Goal: Transaction & Acquisition: Book appointment/travel/reservation

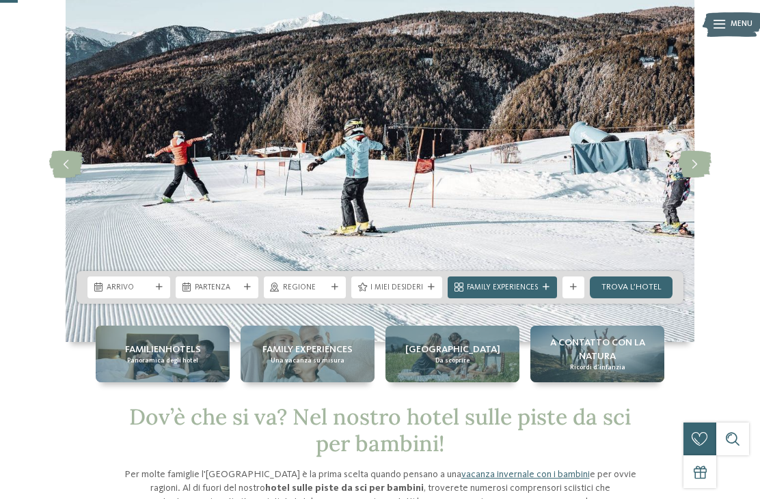
scroll to position [61, 0]
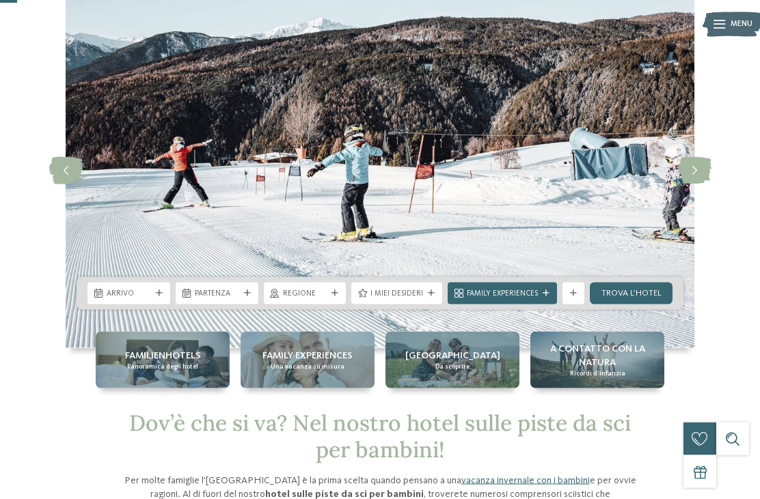
click at [102, 295] on icon at bounding box center [98, 294] width 8 height 9
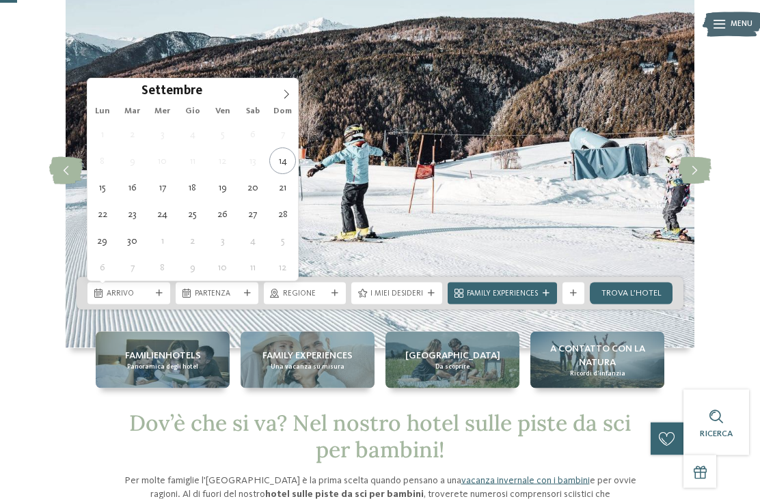
scroll to position [62, 0]
click at [285, 96] on icon at bounding box center [286, 94] width 10 height 10
click at [278, 96] on span at bounding box center [286, 90] width 23 height 23
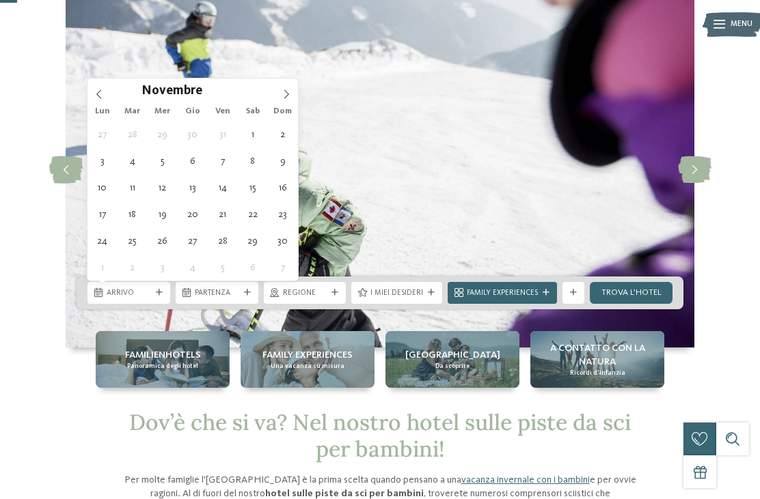
click at [283, 88] on span at bounding box center [286, 90] width 23 height 23
click at [285, 92] on icon at bounding box center [286, 93] width 5 height 9
type input "****"
click at [286, 94] on icon at bounding box center [286, 94] width 10 height 10
type div "14.02.2026"
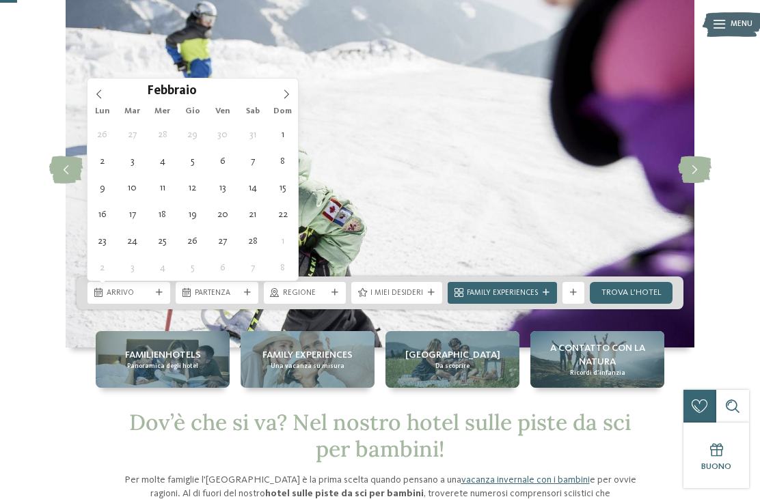
type input "****"
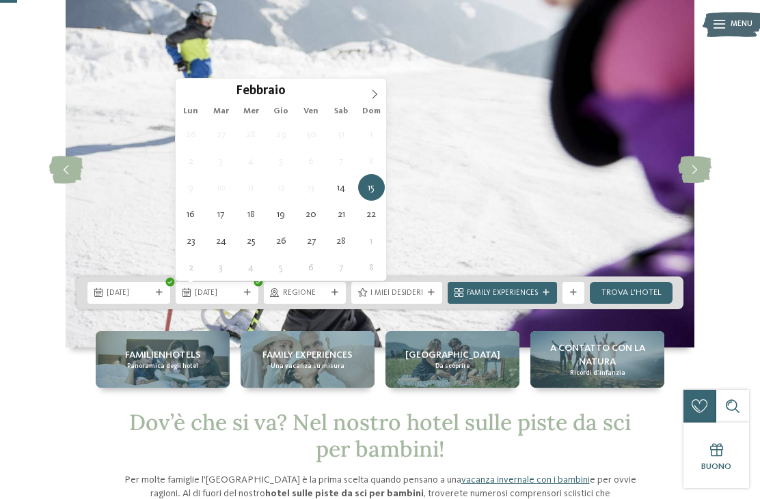
type div "21.02.2026"
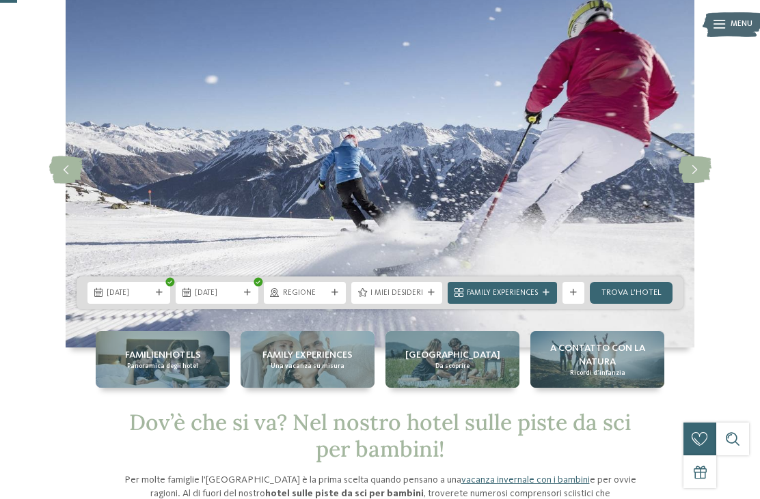
click at [402, 296] on span "I miei desideri" at bounding box center [396, 293] width 53 height 11
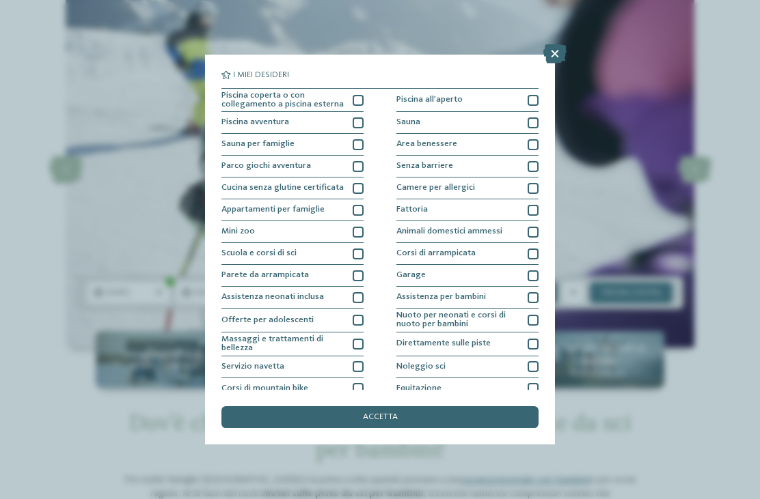
click at [354, 97] on div at bounding box center [357, 100] width 11 height 11
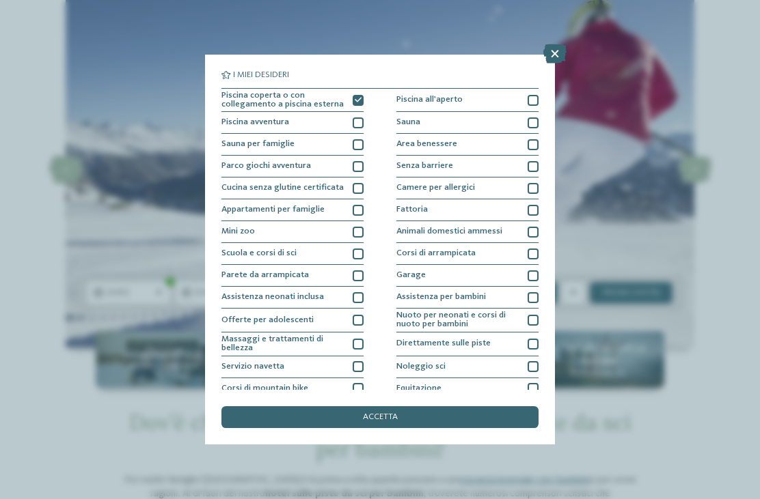
click at [352, 212] on div at bounding box center [357, 210] width 11 height 11
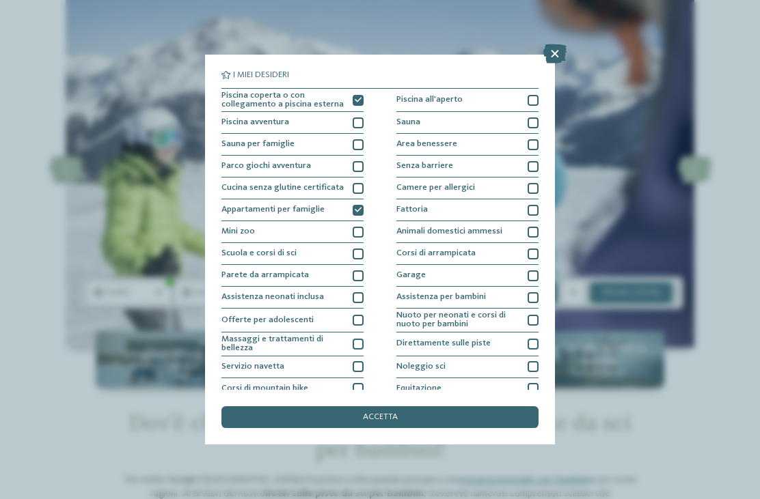
click at [404, 406] on div "accetta" at bounding box center [379, 417] width 317 height 22
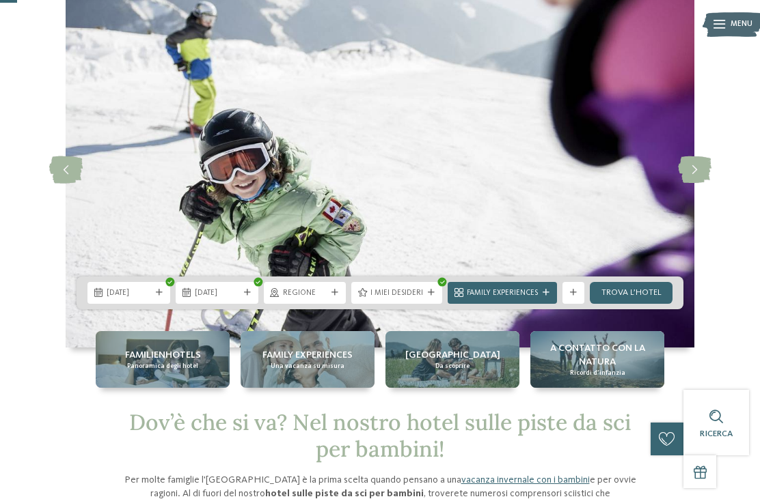
click at [635, 298] on link "trova l’hotel" at bounding box center [630, 293] width 83 height 22
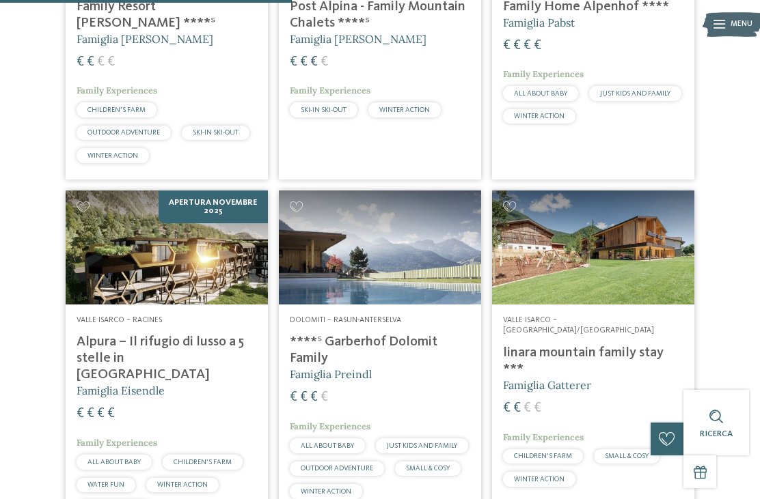
scroll to position [564, 0]
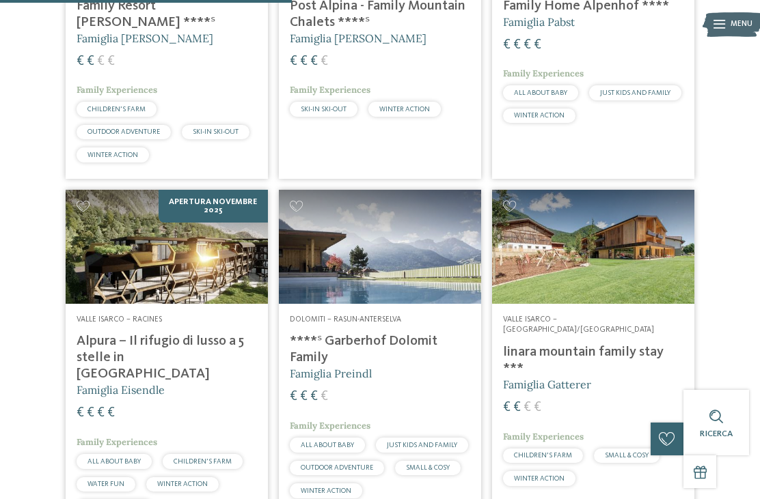
click at [119, 338] on h4 "Alpura – Il rifugio di lusso a 5 stelle in [GEOGRAPHIC_DATA]" at bounding box center [167, 357] width 180 height 49
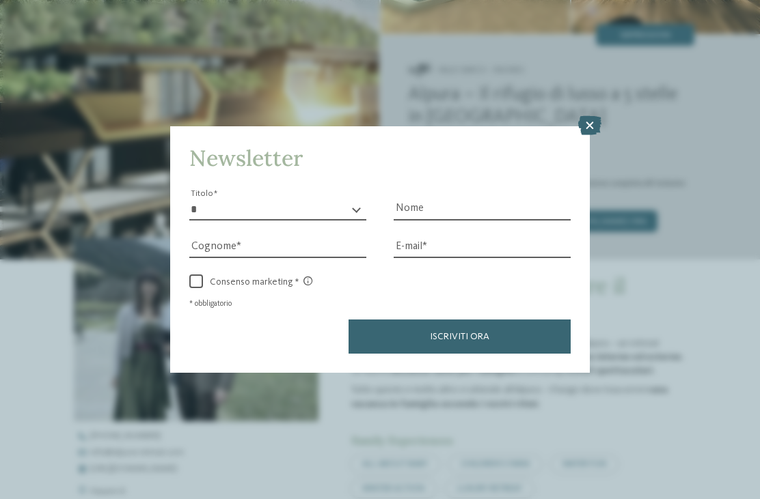
scroll to position [161, 0]
click at [594, 116] on icon at bounding box center [589, 125] width 23 height 19
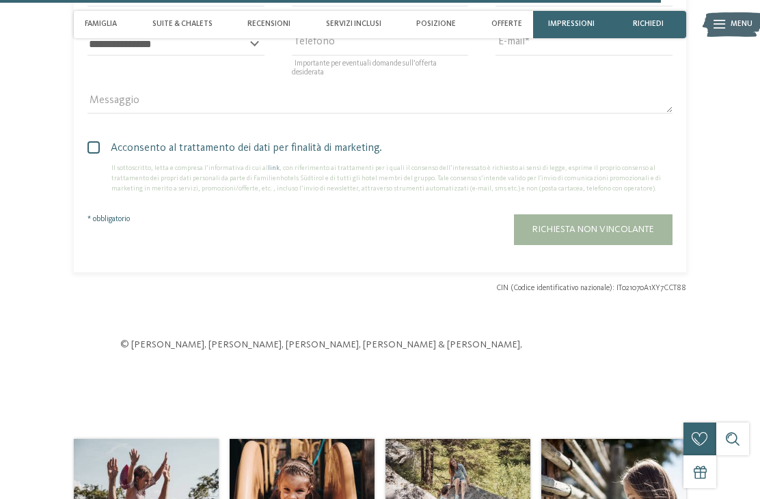
scroll to position [3048, 0]
click at [442, 20] on span "Posizione" at bounding box center [436, 24] width 40 height 9
click at [434, 24] on span "Posizione" at bounding box center [436, 24] width 40 height 9
click at [441, 22] on span "Posizione" at bounding box center [436, 24] width 40 height 9
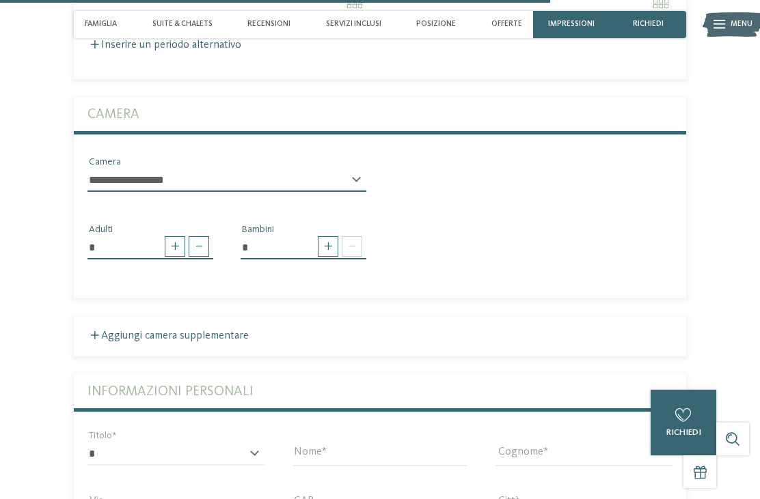
scroll to position [2537, 0]
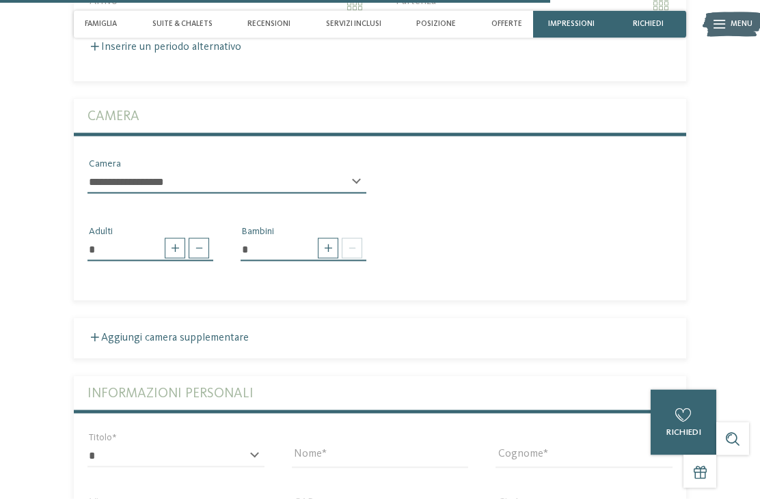
click at [435, 26] on span "Posizione" at bounding box center [436, 24] width 40 height 9
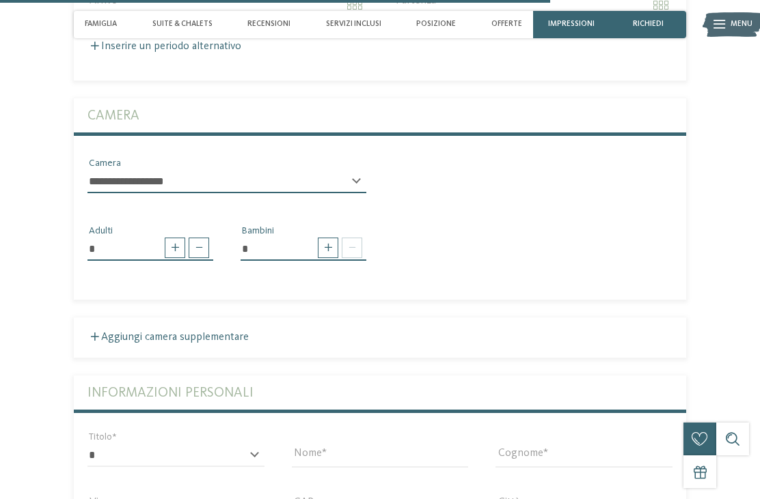
click at [438, 19] on div "Posizione" at bounding box center [436, 24] width 51 height 27
click at [438, 25] on span "Posizione" at bounding box center [436, 24] width 40 height 9
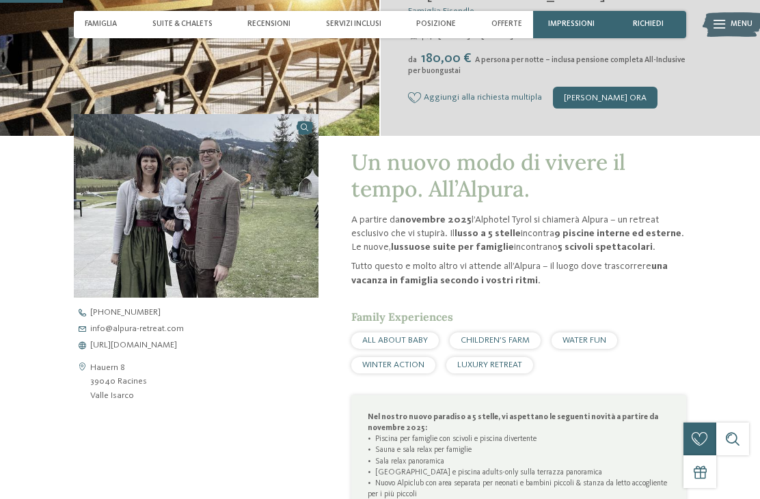
scroll to position [286, 0]
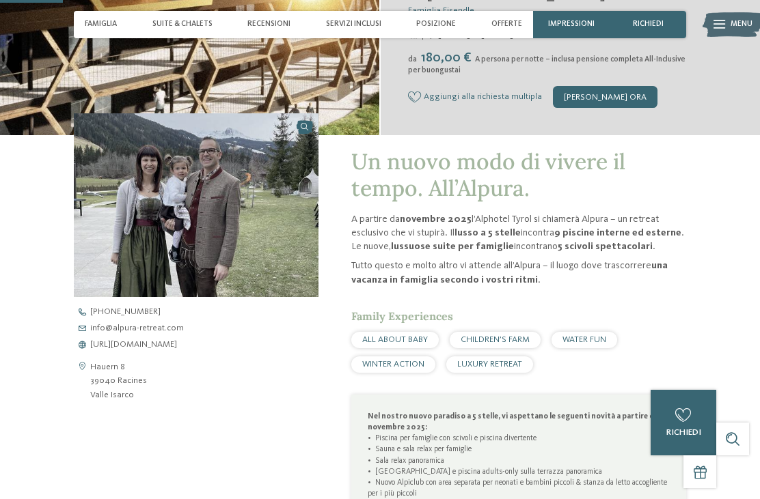
click at [351, 24] on span "Servizi inclusi" at bounding box center [353, 24] width 55 height 9
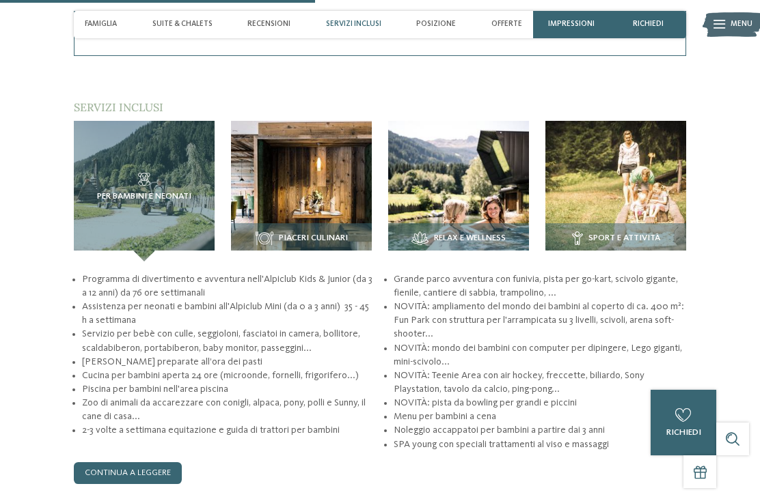
scroll to position [1437, 0]
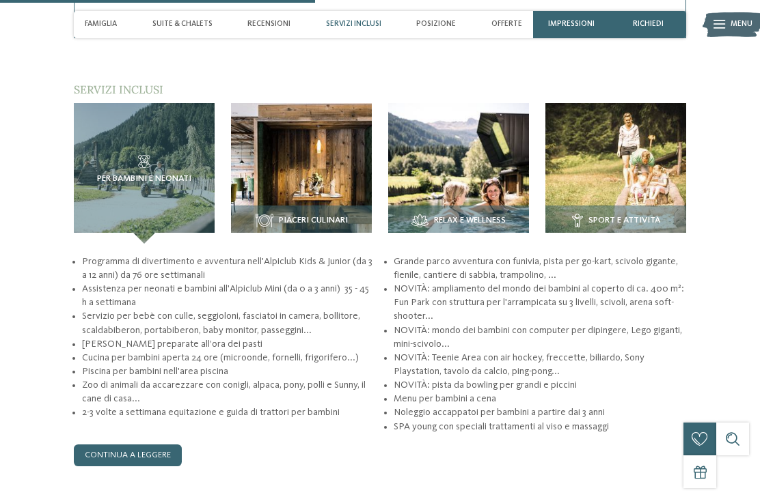
click at [432, 19] on div "Posizione" at bounding box center [436, 24] width 51 height 27
click at [510, 29] on div "Offerte" at bounding box center [507, 24] width 42 height 27
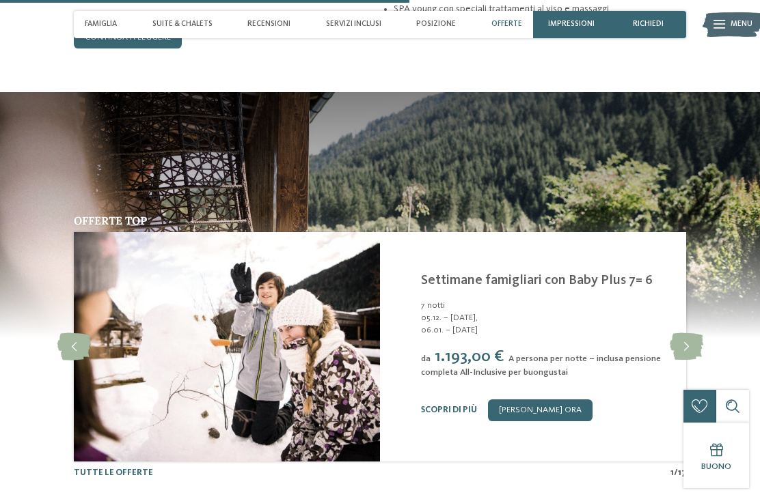
scroll to position [1863, 0]
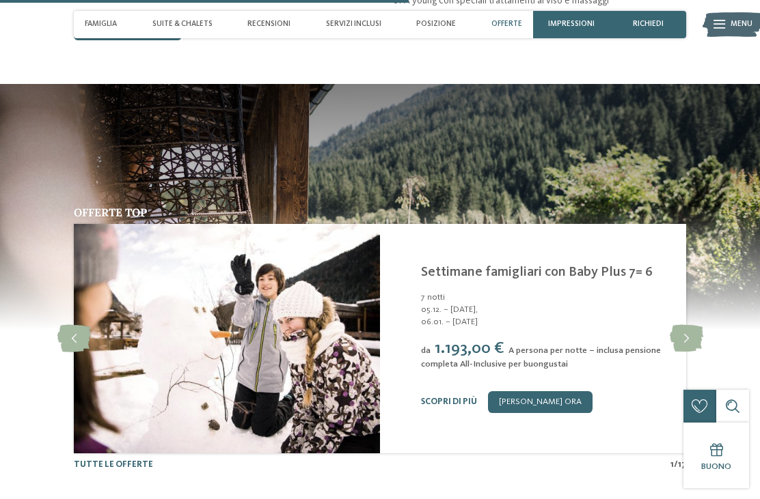
click at [439, 27] on span "Posizione" at bounding box center [436, 24] width 40 height 9
click at [440, 27] on span "Posizione" at bounding box center [436, 24] width 40 height 9
click at [441, 23] on span "Posizione" at bounding box center [436, 24] width 40 height 9
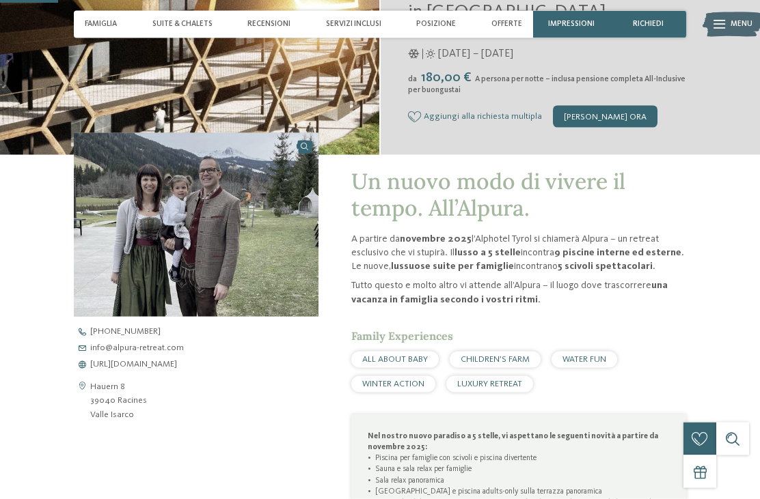
scroll to position [267, 0]
click at [436, 23] on span "Posizione" at bounding box center [436, 24] width 40 height 9
click at [429, 25] on span "Posizione" at bounding box center [436, 24] width 40 height 9
click at [271, 26] on span "Recensioni" at bounding box center [268, 24] width 43 height 9
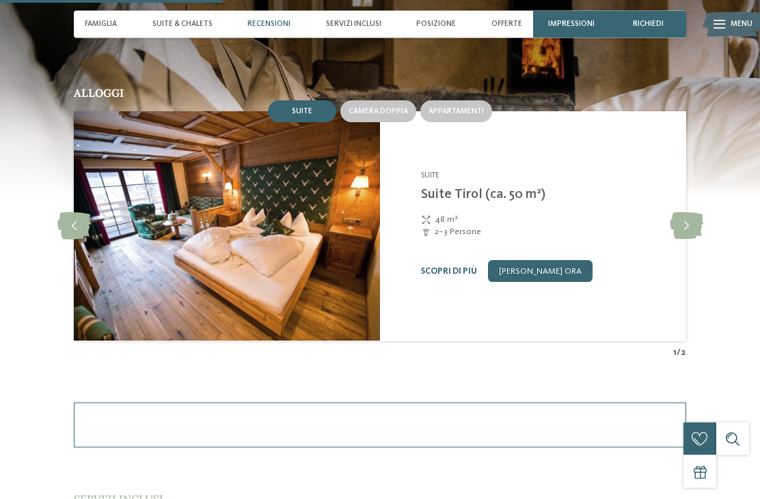
scroll to position [1028, 0]
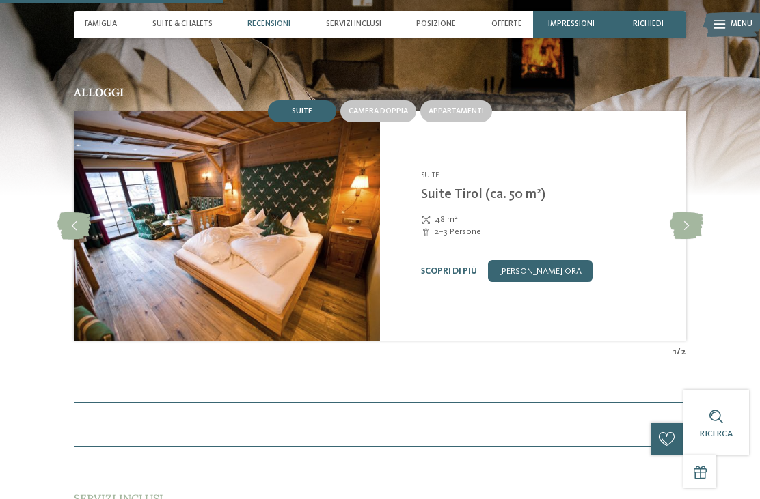
click at [93, 32] on div "Famiglia" at bounding box center [100, 24] width 43 height 27
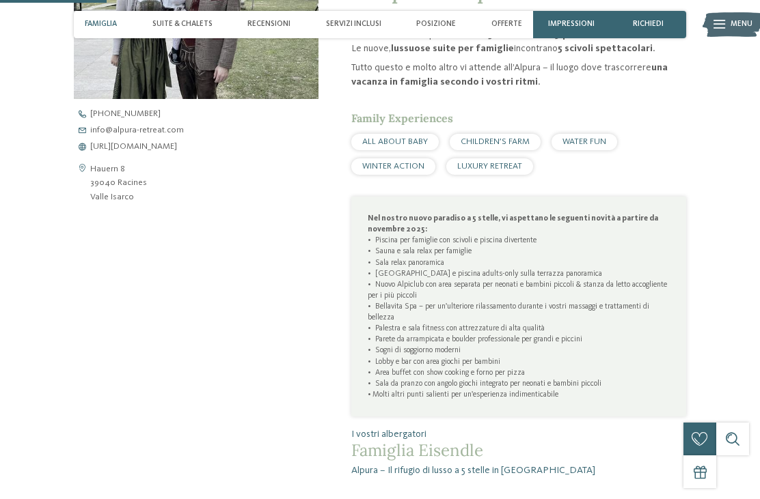
scroll to position [484, 0]
click at [177, 145] on span "https://www.alpura-retreat.com/it" at bounding box center [133, 147] width 87 height 9
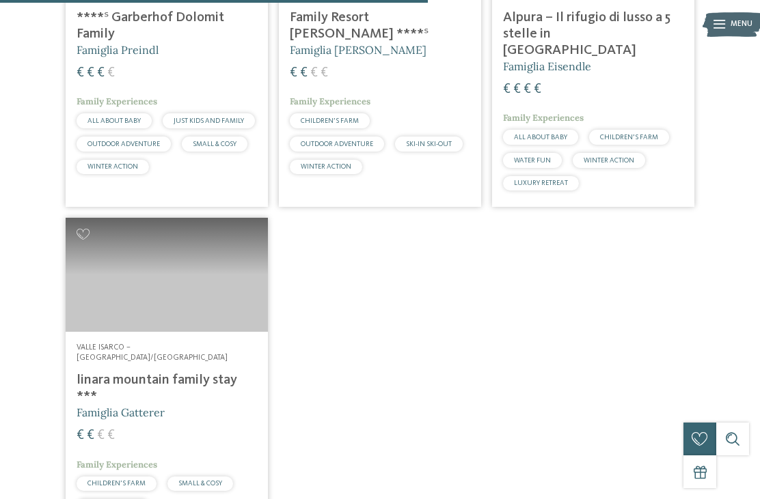
scroll to position [848, 0]
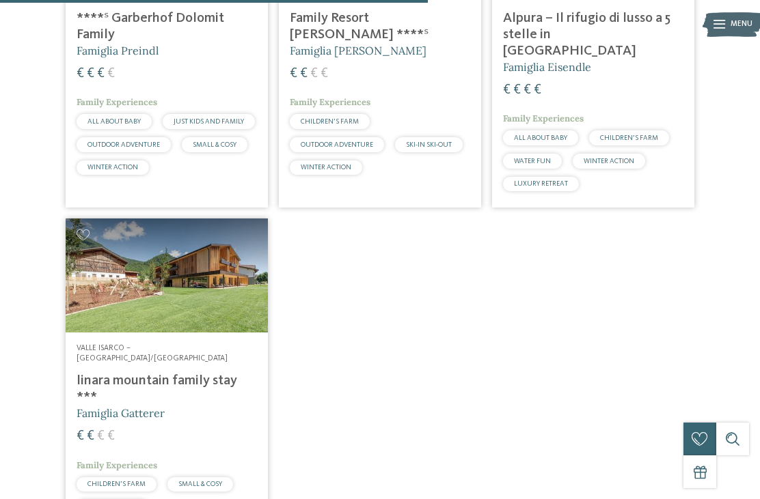
click at [130, 373] on h4 "linara mountain family stay ***" at bounding box center [167, 389] width 180 height 33
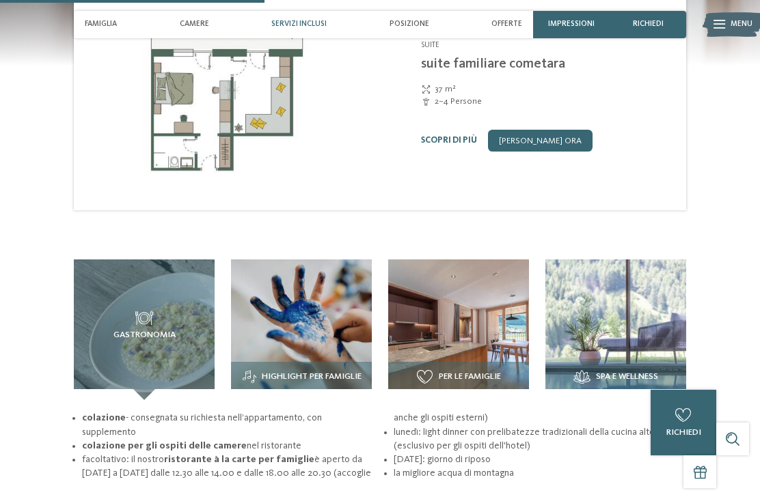
scroll to position [1238, 0]
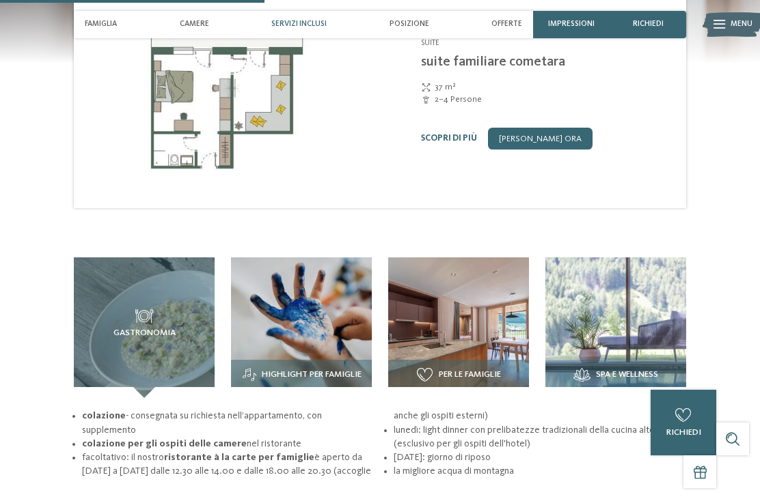
click at [632, 342] on img at bounding box center [615, 328] width 141 height 141
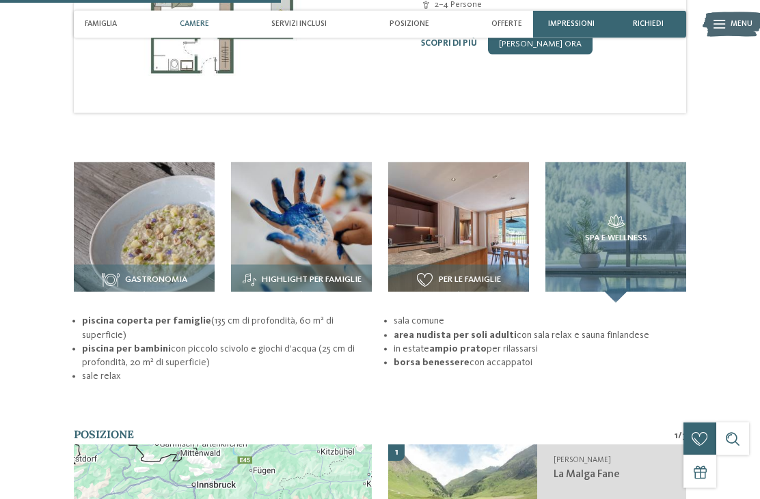
scroll to position [1332, 0]
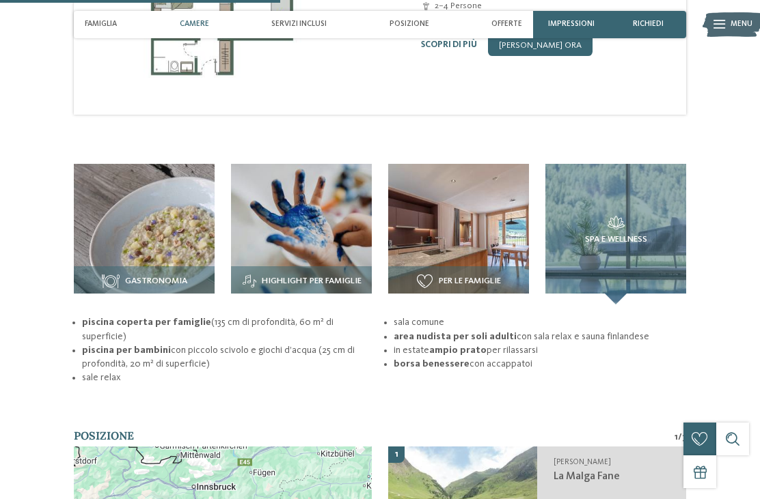
click at [489, 253] on img at bounding box center [458, 234] width 141 height 141
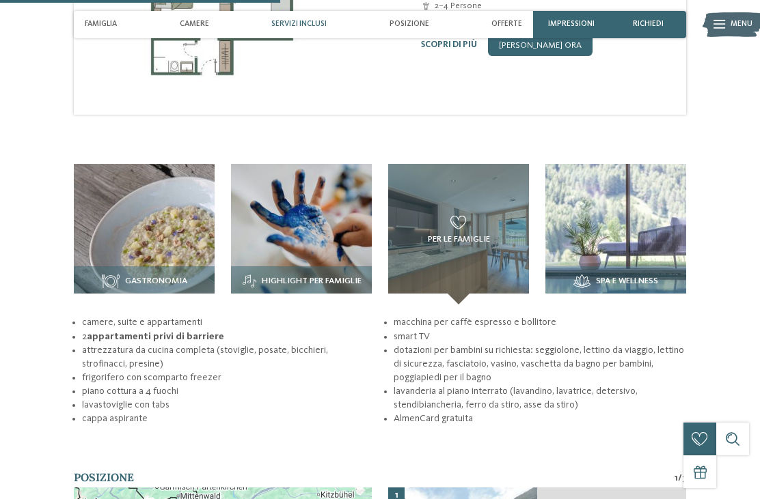
click at [326, 221] on img at bounding box center [301, 234] width 141 height 141
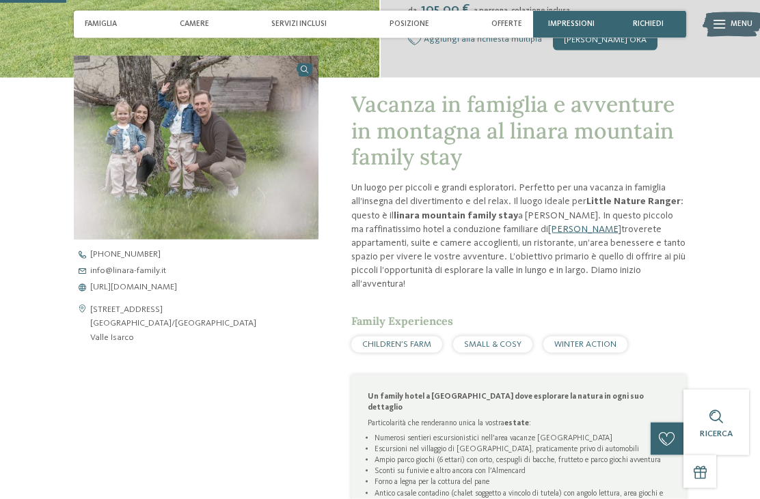
scroll to position [310, 0]
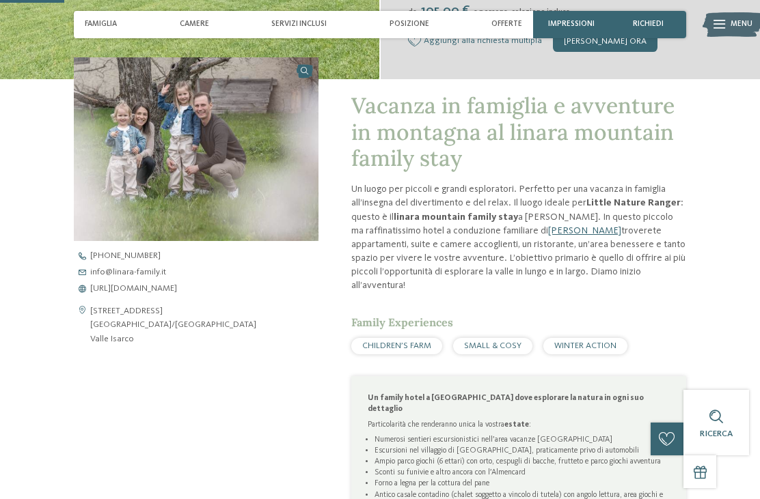
click at [177, 294] on span "https://www.linara-family.it/it" at bounding box center [133, 289] width 87 height 9
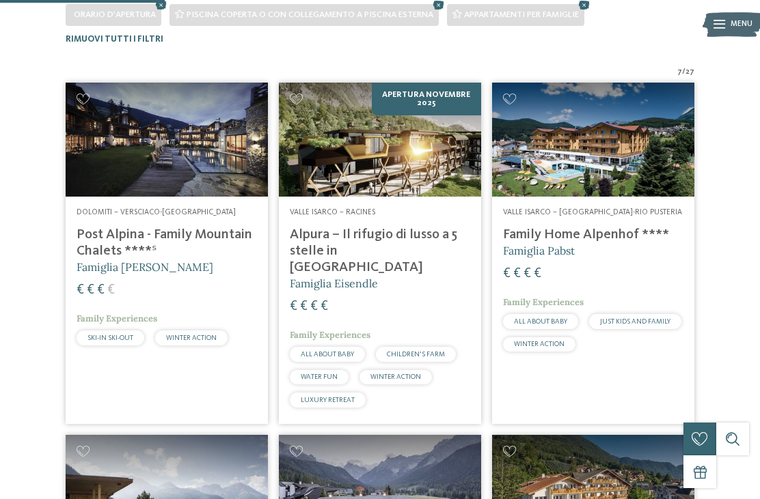
click at [621, 232] on h4 "Family Home Alpenhof ****" at bounding box center [593, 235] width 180 height 16
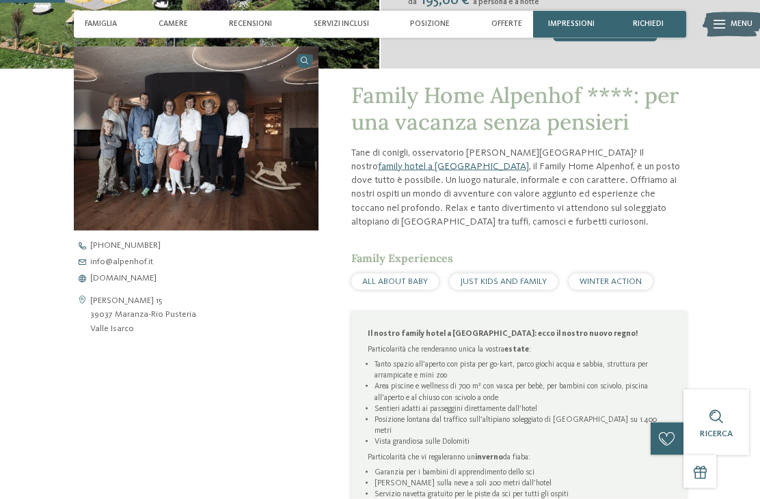
scroll to position [321, 0]
click at [124, 283] on span "[DOMAIN_NAME]" at bounding box center [123, 278] width 66 height 9
